Goal: Information Seeking & Learning: Learn about a topic

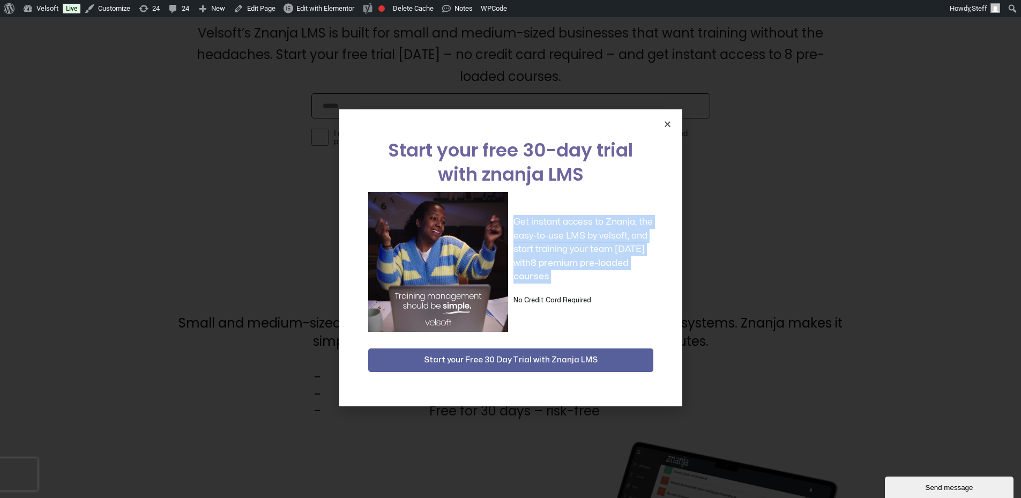
drag, startPoint x: 575, startPoint y: 276, endPoint x: 514, endPoint y: 218, distance: 84.2
click at [511, 217] on div "Get instant access to Znanja, the easy-to-use LMS by velsoft, and start trainin…" at bounding box center [510, 262] width 285 height 140
drag, startPoint x: 514, startPoint y: 218, endPoint x: 572, endPoint y: 280, distance: 84.5
click at [567, 277] on p "Get instant access to Znanja, the easy-to-use LMS by velsoft, and start trainin…" at bounding box center [583, 249] width 140 height 69
drag, startPoint x: 602, startPoint y: 303, endPoint x: 509, endPoint y: 223, distance: 122.0
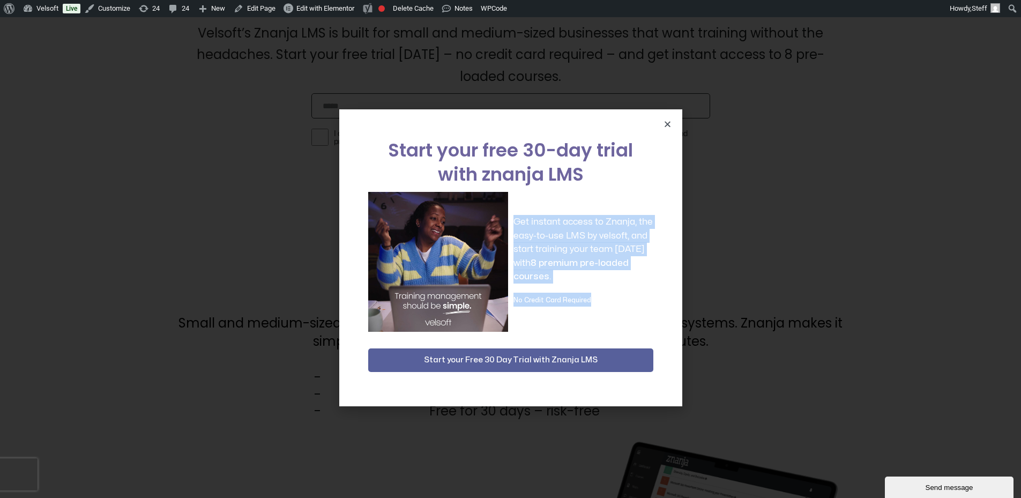
click at [509, 223] on div "Get instant access to Znanja, the easy-to-use LMS by velsoft, and start trainin…" at bounding box center [510, 262] width 285 height 140
copy div "Get instant access to Znanja, the easy-to-use LMS by velsoft, and start trainin…"
click at [748, 225] on div "Start your free 30-day trial with znanja LMS Get instant access to Znanja, the …" at bounding box center [510, 257] width 1021 height 481
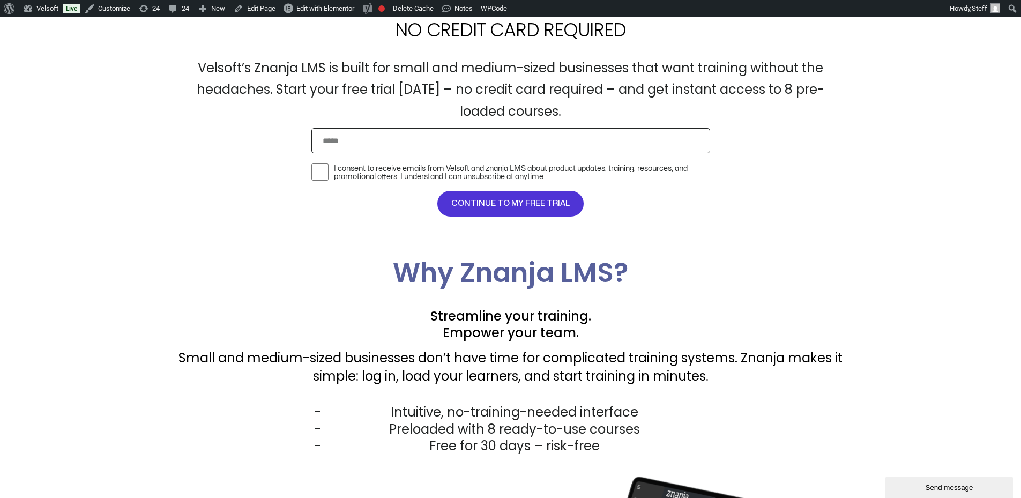
scroll to position [429, 0]
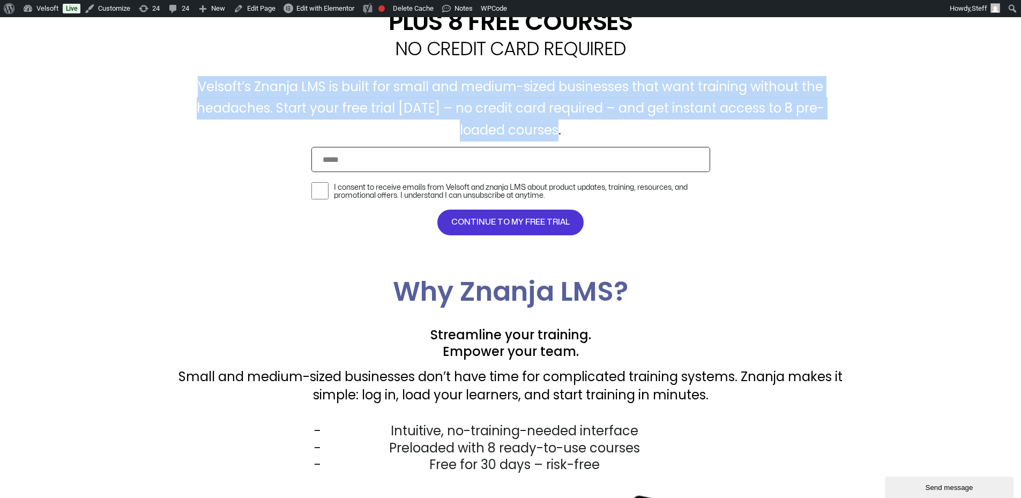
drag, startPoint x: 193, startPoint y: 80, endPoint x: 818, endPoint y: 122, distance: 626.2
click at [818, 122] on p "Velsoft’s Znanja LMS is built for small and medium-sized businesses that want t…" at bounding box center [510, 108] width 665 height 65
copy p "Velsoft’s Znanja LMS is built for small and medium-sized businesses that want t…"
click at [541, 127] on p "Velsoft’s Znanja LMS is built for small and medium-sized businesses that want t…" at bounding box center [510, 108] width 665 height 65
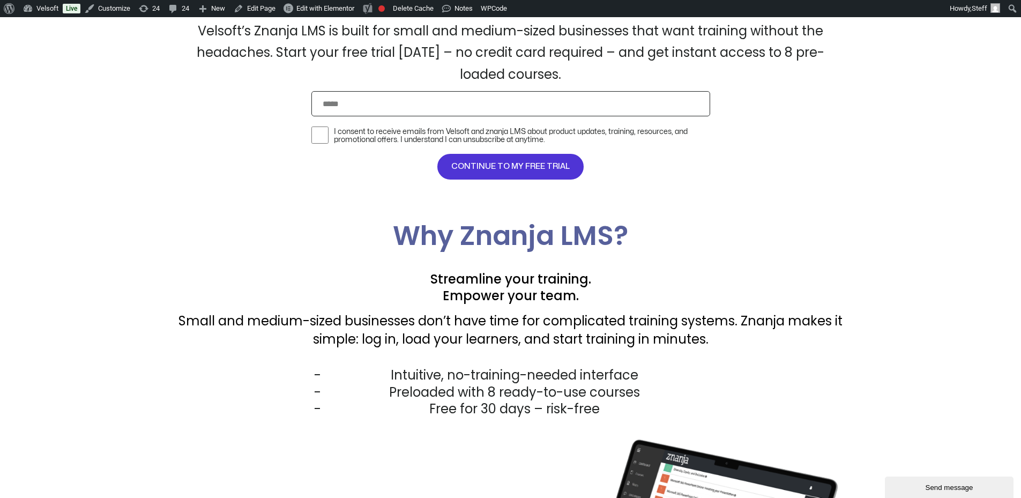
scroll to position [536, 0]
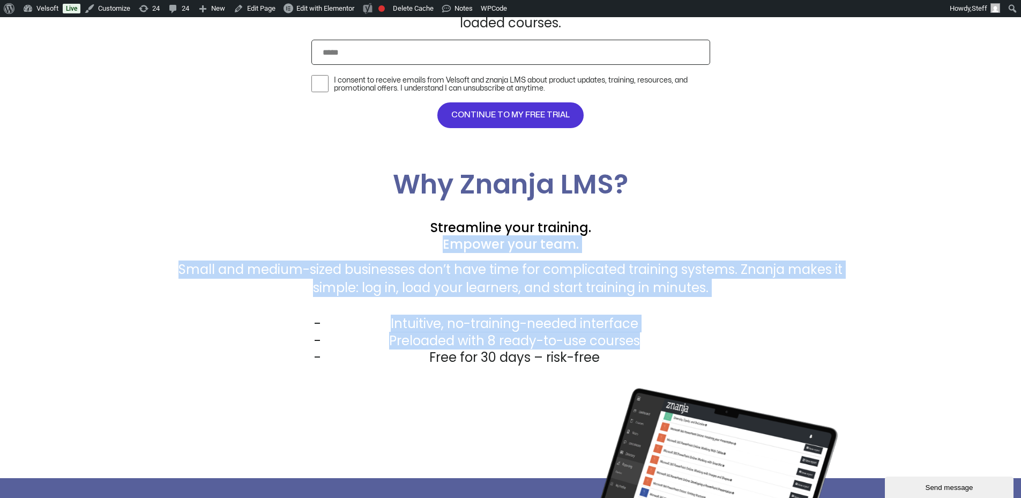
drag, startPoint x: 171, startPoint y: 248, endPoint x: 745, endPoint y: 339, distance: 581.7
click at [745, 339] on div "Why Znanja LMS? Streamline your training. Empower your team. Small and medium-s…" at bounding box center [510, 289] width 1021 height 237
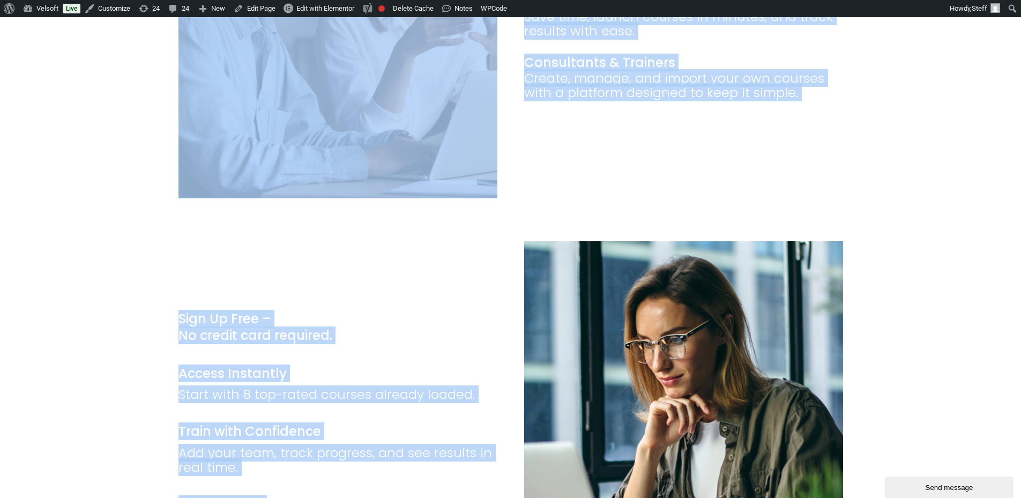
scroll to position [1918, 0]
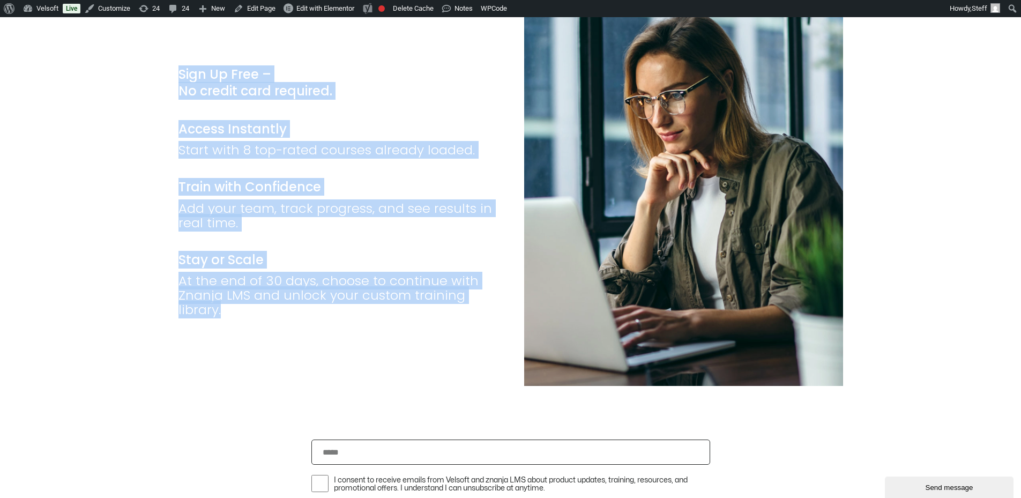
drag, startPoint x: 167, startPoint y: 228, endPoint x: 511, endPoint y: 368, distance: 371.4
copy div "Lor Ipsumdol Sita co Adi Elitse do eiu tempo’i utlabor-et-dol Magnaali Enimadmi…"
click at [415, 144] on p "Start with 8 top-rated courses already loaded." at bounding box center [337, 150] width 319 height 14
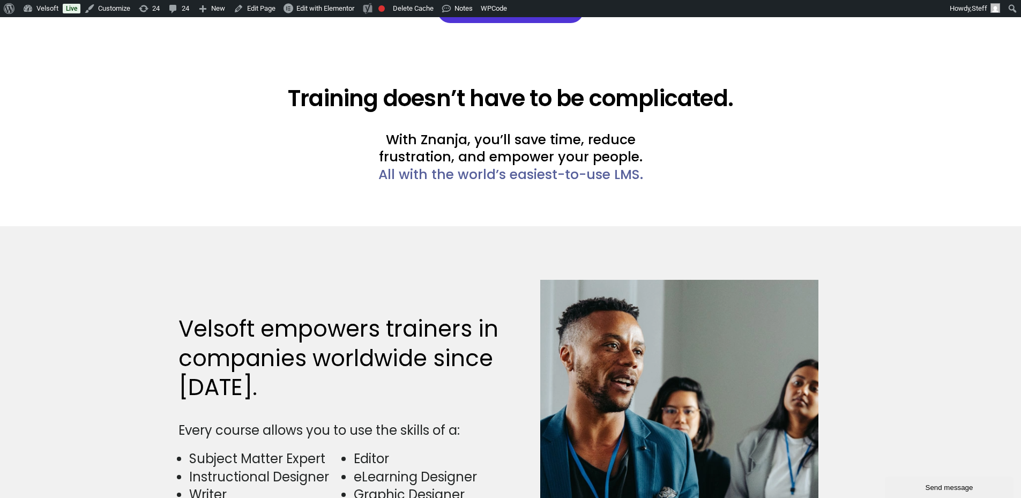
scroll to position [2358, 0]
